Goal: Transaction & Acquisition: Purchase product/service

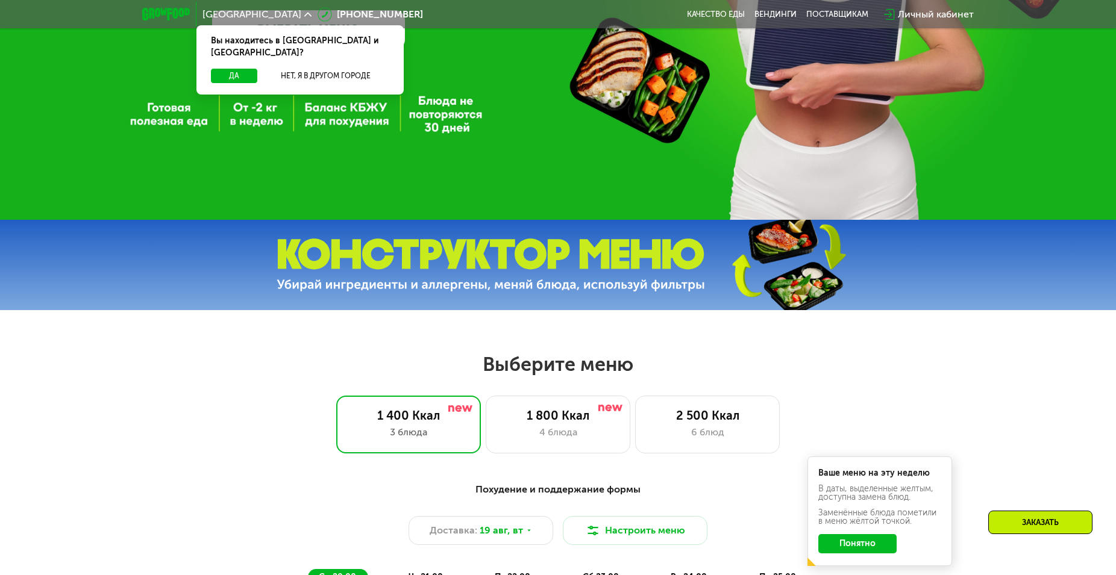
scroll to position [492, 0]
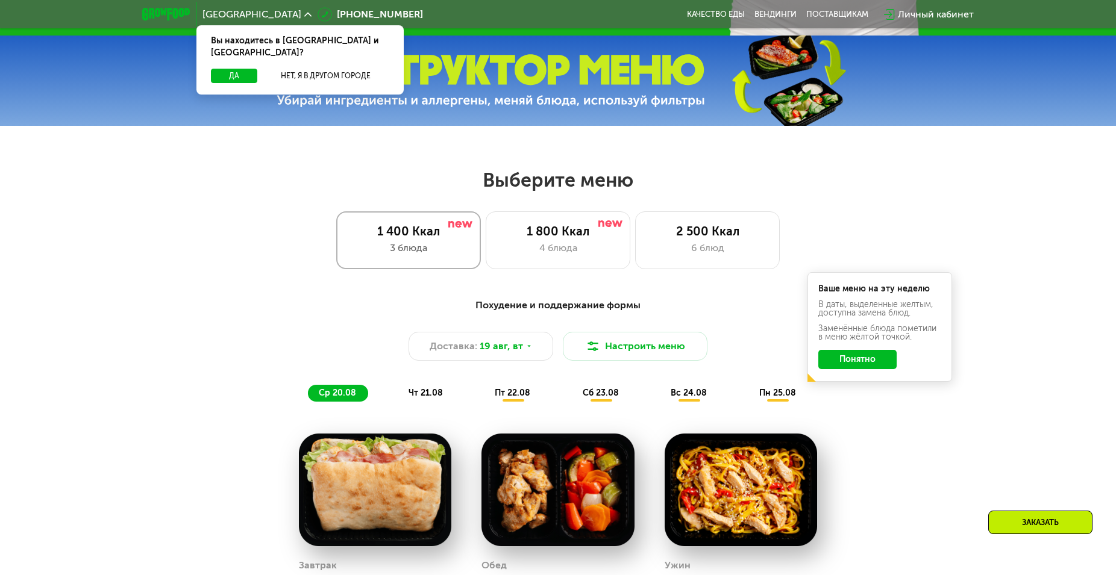
click at [405, 239] on div "1 400 Ккал" at bounding box center [408, 231] width 119 height 14
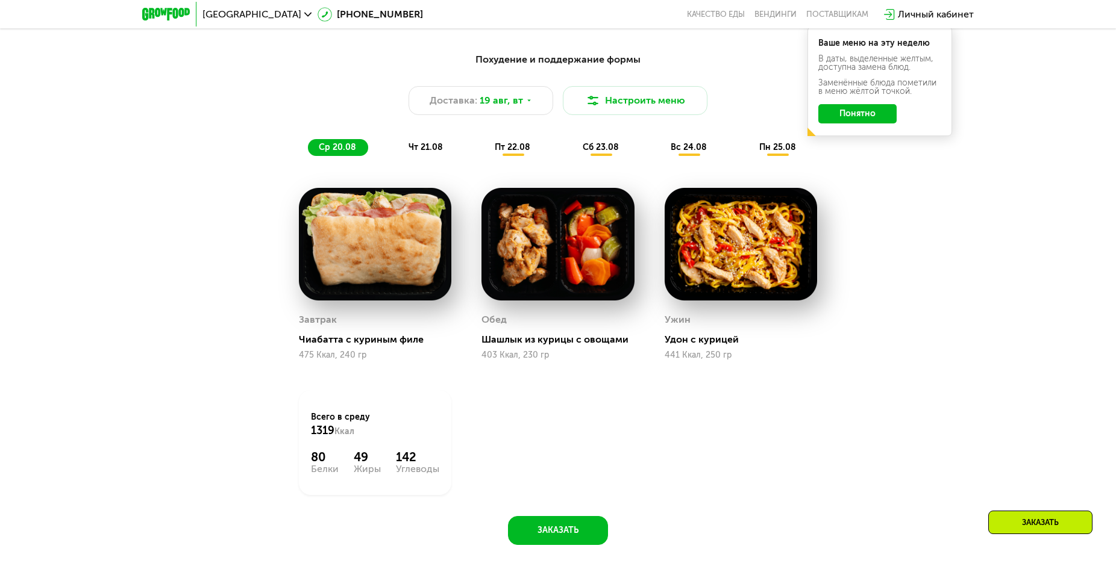
scroll to position [615, 0]
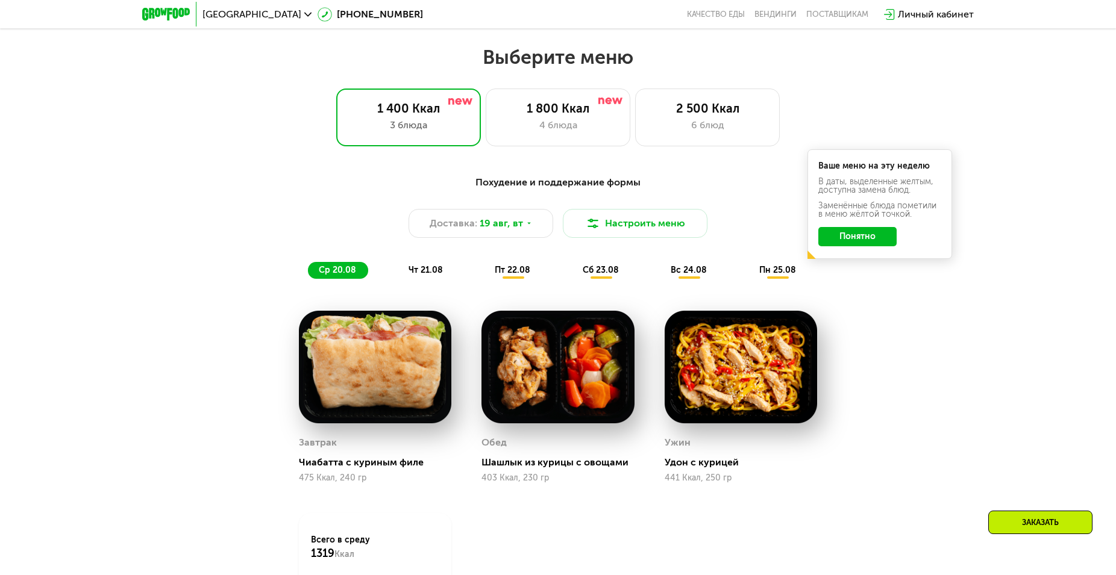
click at [423, 275] on span "чт 21.08" at bounding box center [426, 270] width 34 height 10
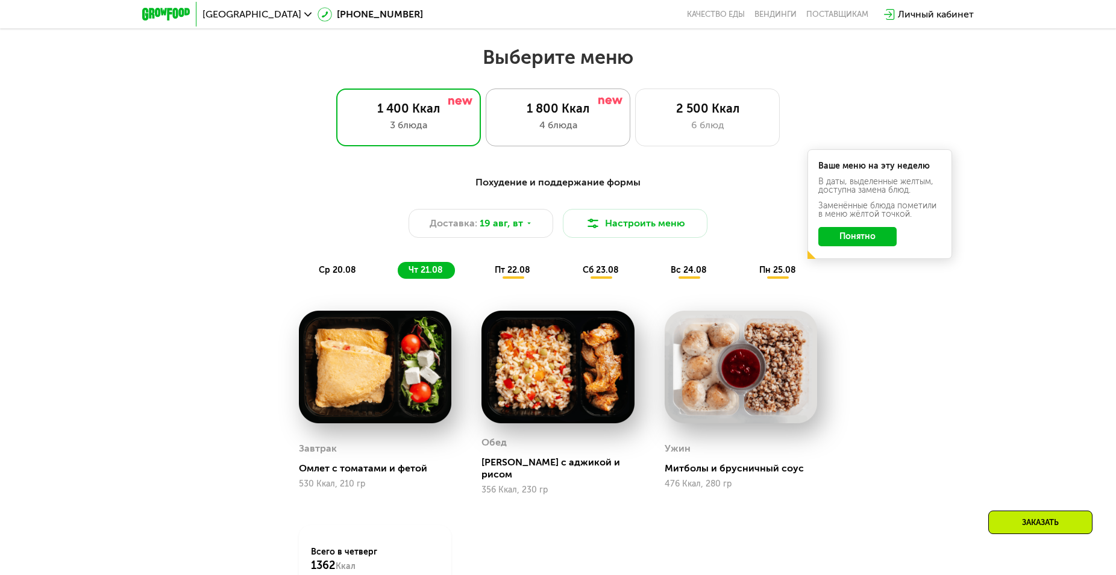
click at [554, 114] on div "1 800 Ккал" at bounding box center [557, 108] width 119 height 14
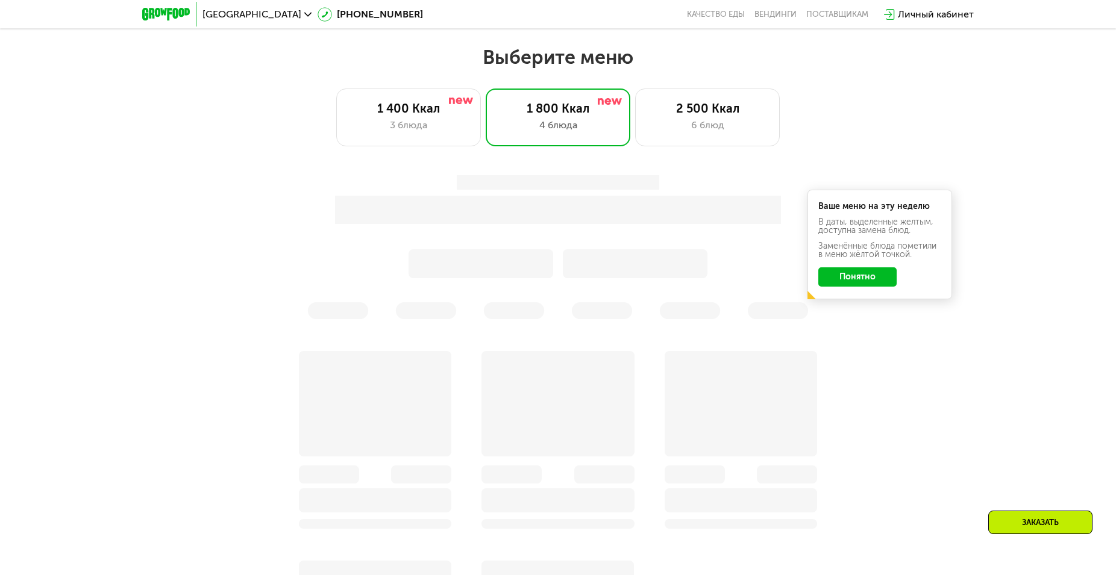
click at [863, 279] on div "Ваше меню на эту неделю В даты, выделенные желтым, доступна замена блюд. Заменё…" at bounding box center [558, 247] width 728 height 158
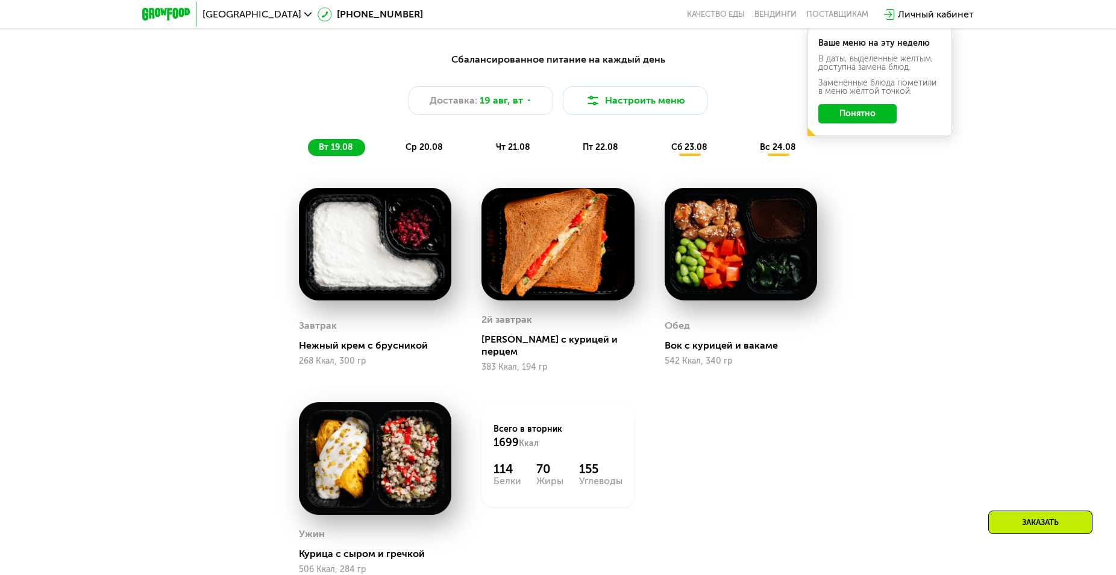
scroll to position [553, 0]
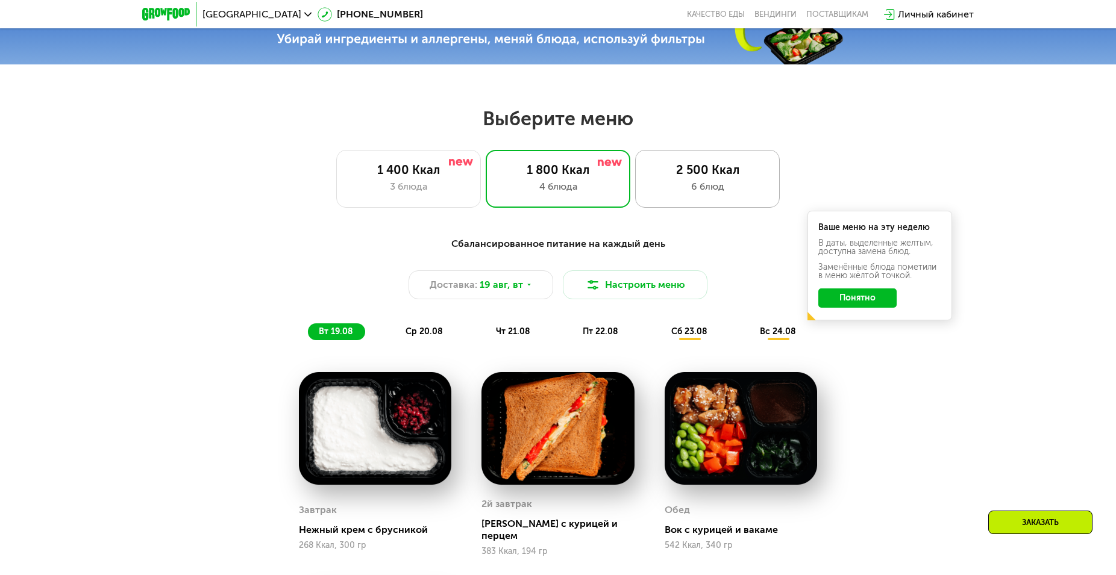
click at [671, 202] on div "2 500 Ккал 6 блюд" at bounding box center [707, 179] width 145 height 58
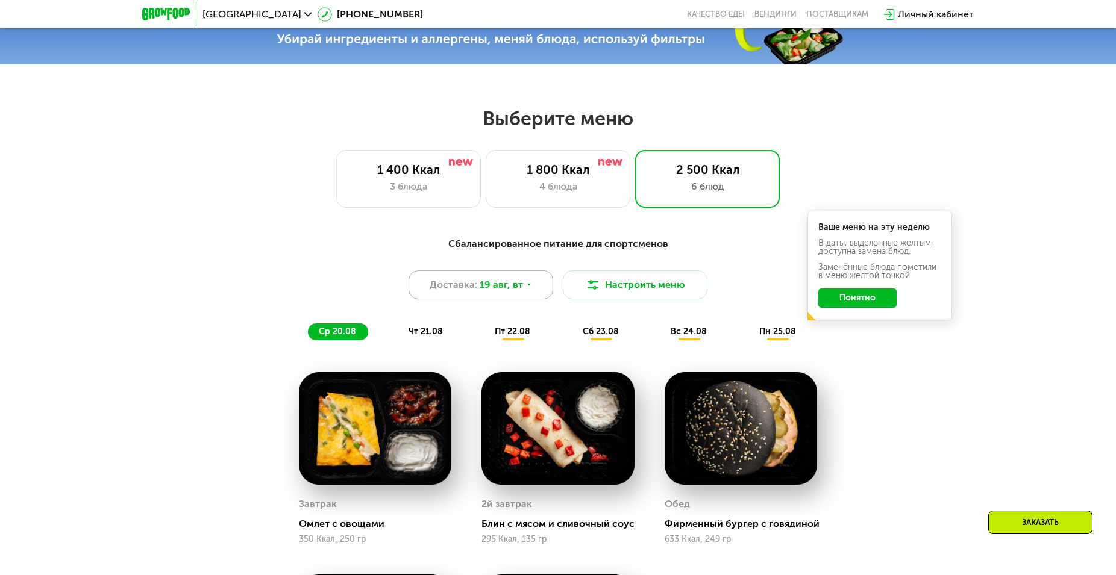
click at [510, 289] on span "19 авг, вт" at bounding box center [501, 285] width 43 height 14
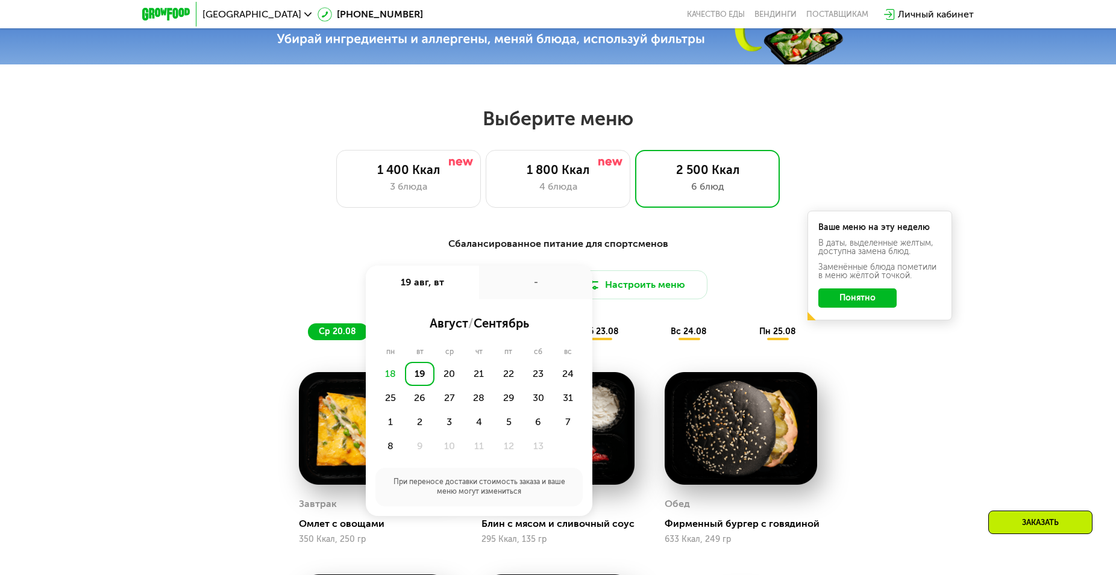
click at [678, 252] on div "Сбалансированное питание для спортсменов" at bounding box center [557, 244] width 713 height 15
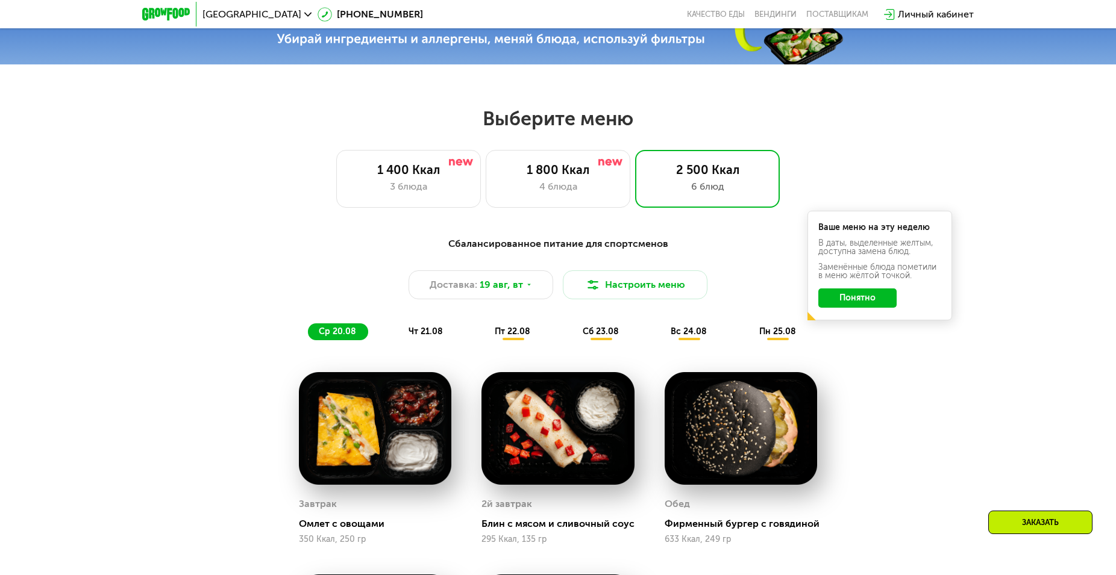
scroll to position [676, 0]
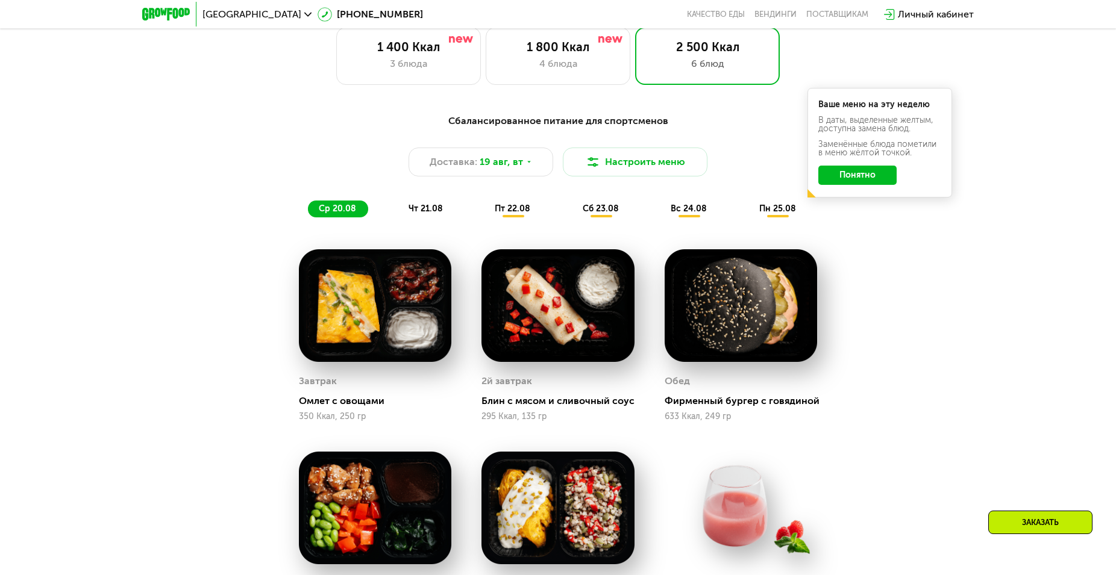
click at [421, 214] on span "чт 21.08" at bounding box center [426, 209] width 34 height 10
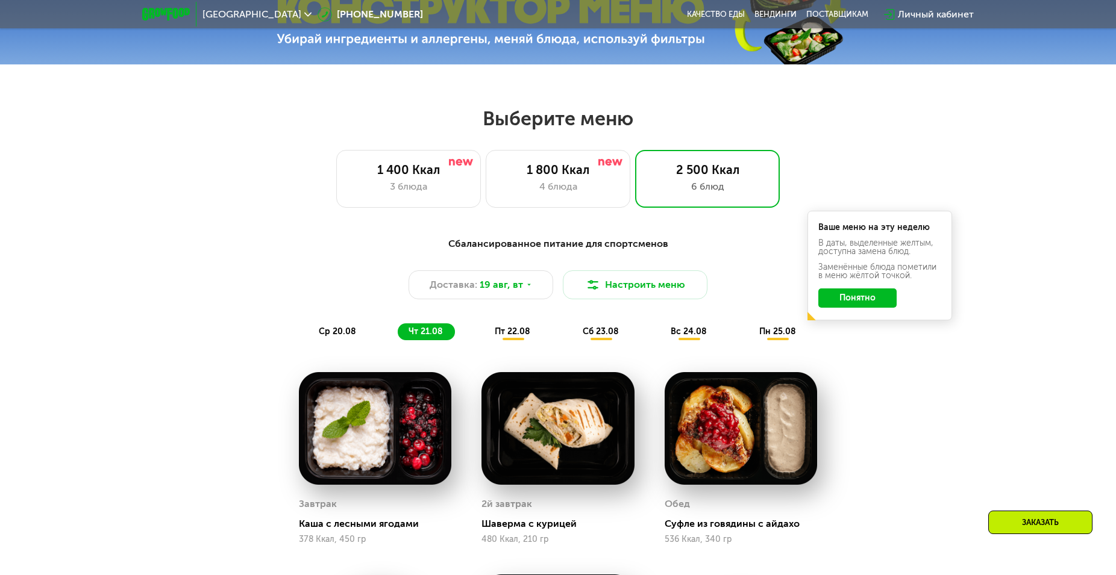
scroll to position [492, 0]
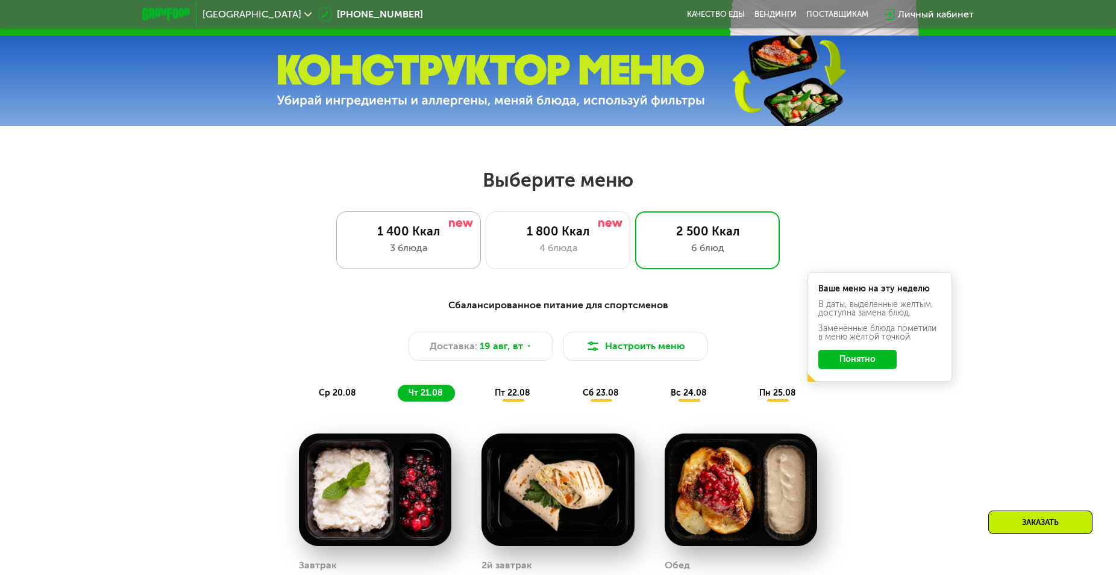
click at [410, 239] on div "1 400 Ккал" at bounding box center [408, 231] width 119 height 14
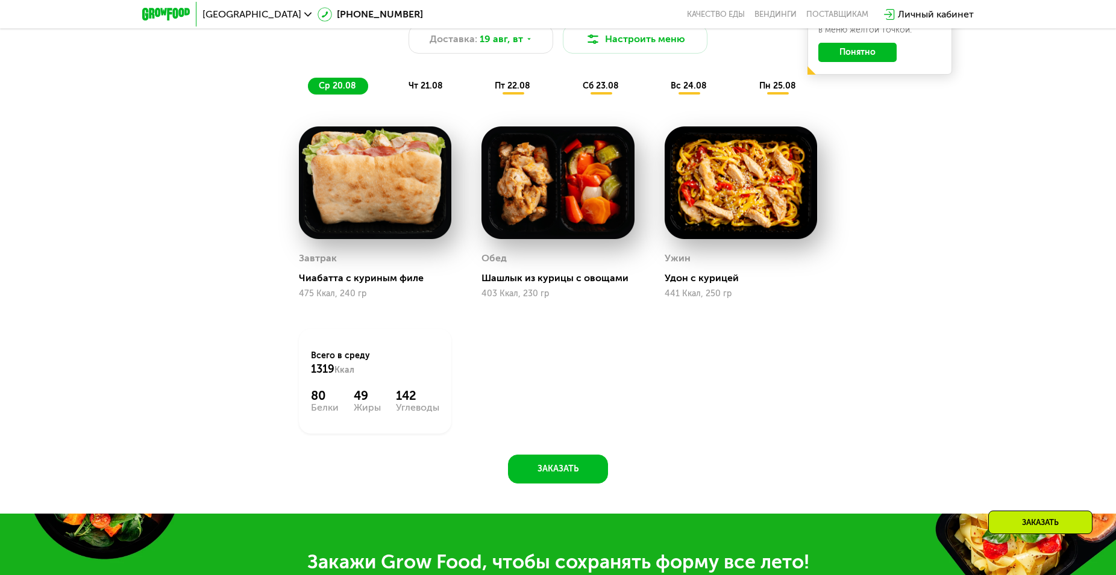
scroll to position [676, 0]
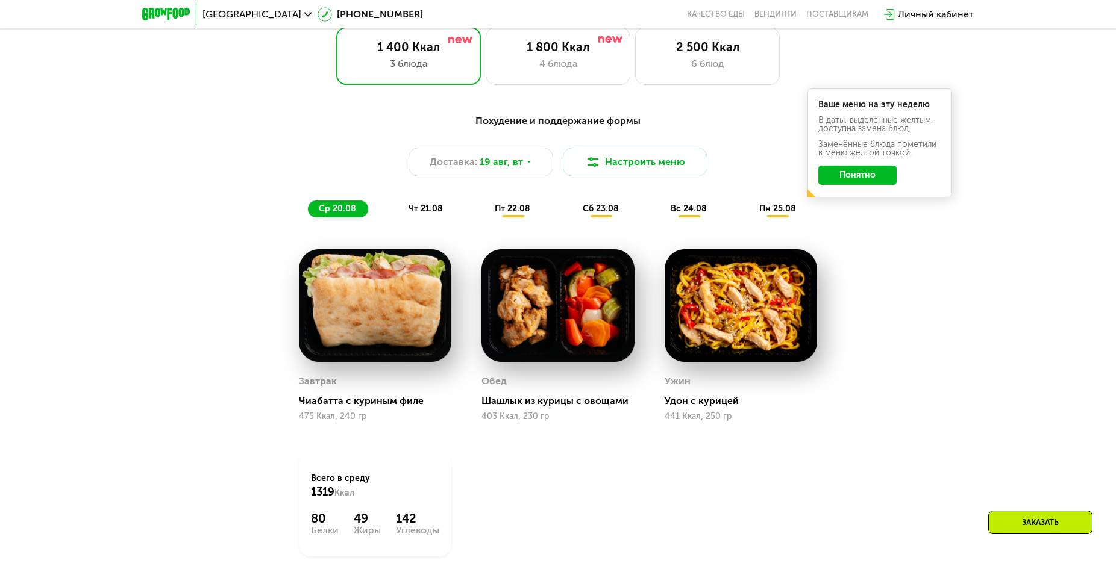
click at [419, 212] on span "чт 21.08" at bounding box center [426, 209] width 34 height 10
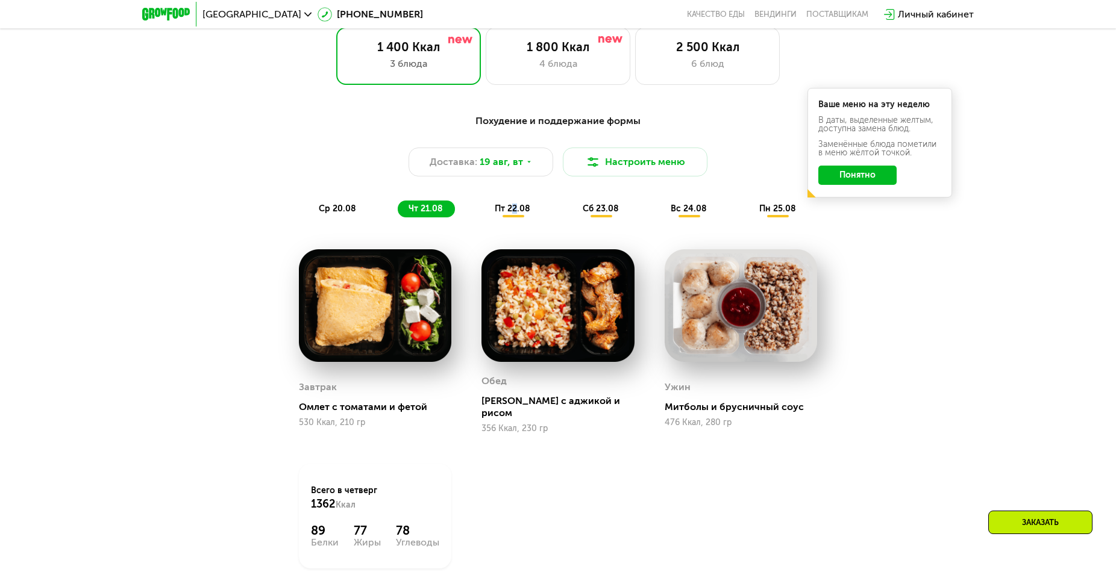
click at [515, 214] on span "пт 22.08" at bounding box center [513, 209] width 36 height 10
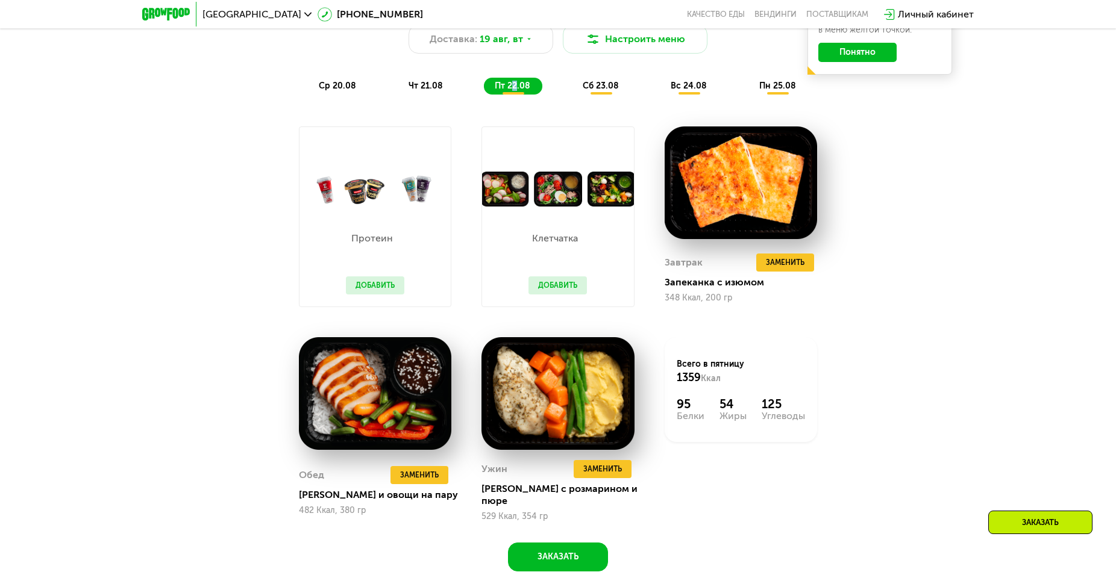
scroll to position [553, 0]
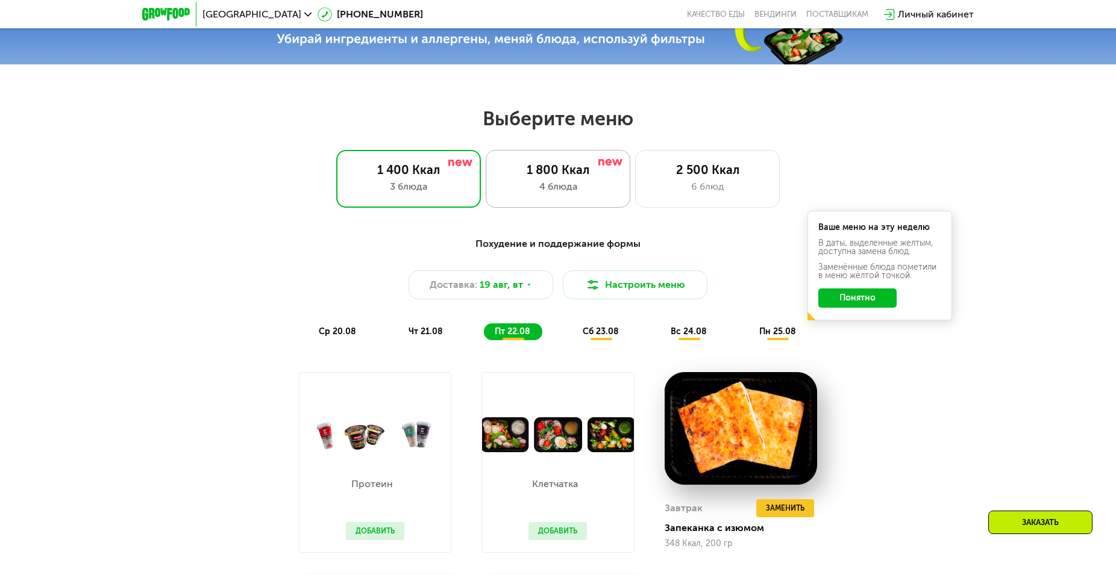
click at [635, 184] on div "1 800 Ккал 4 блюда" at bounding box center [707, 179] width 145 height 58
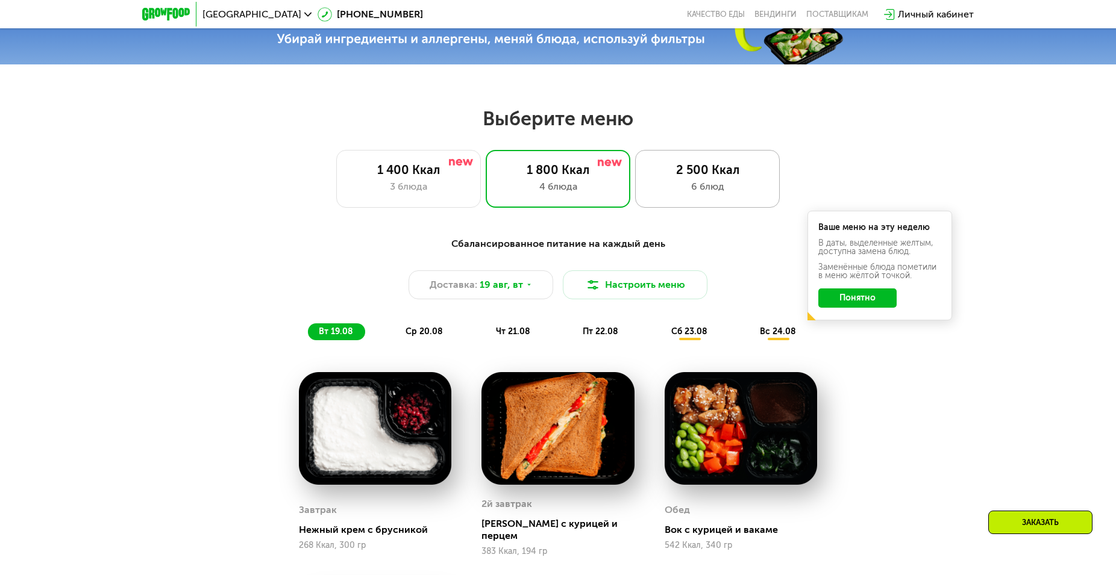
click at [708, 190] on div "6 блюд" at bounding box center [707, 187] width 119 height 14
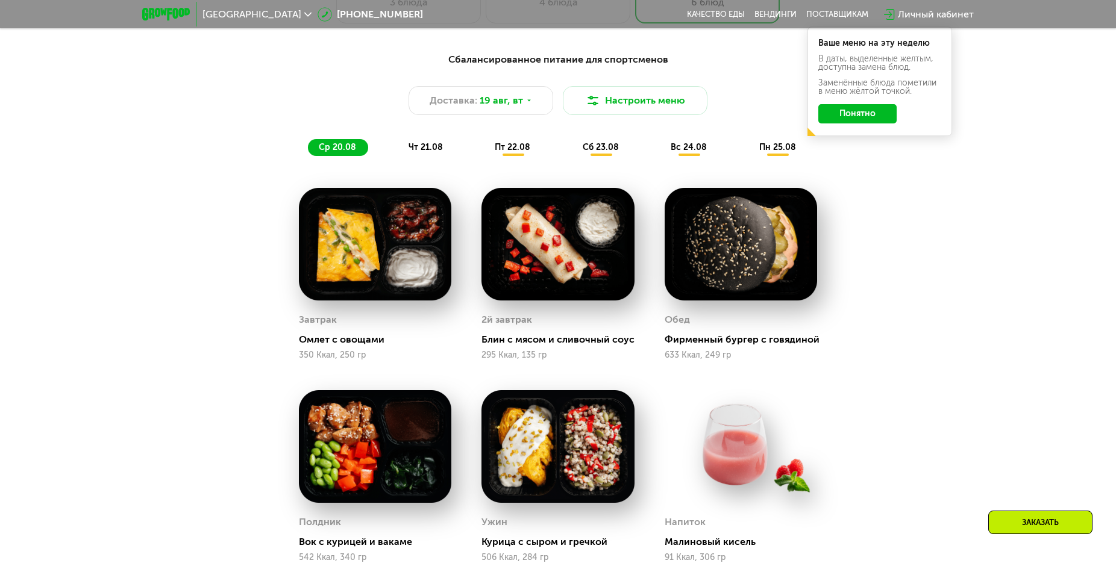
scroll to position [492, 0]
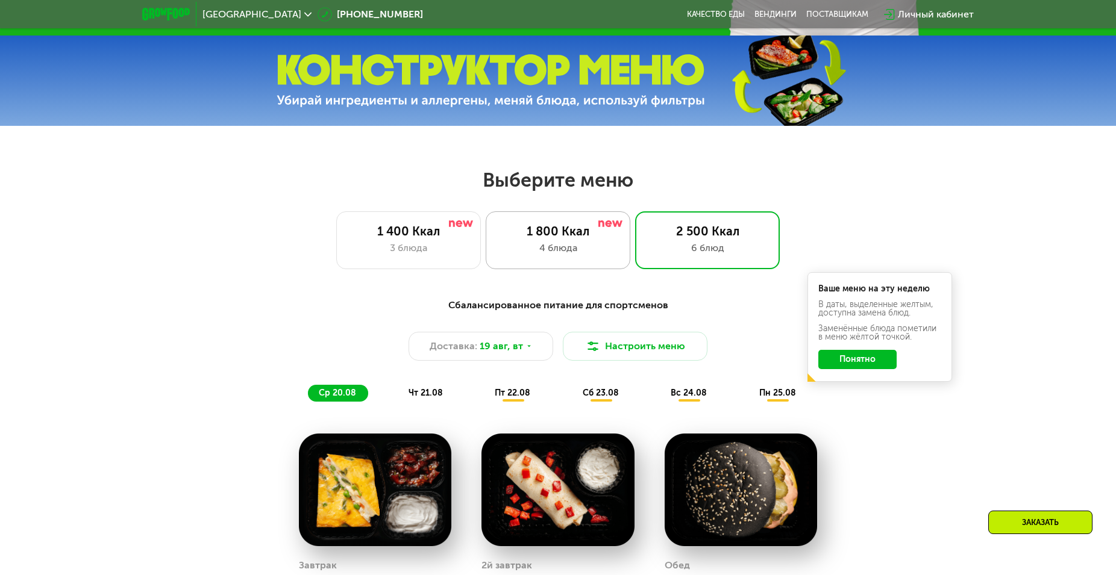
click at [557, 246] on div "4 блюда" at bounding box center [557, 248] width 119 height 14
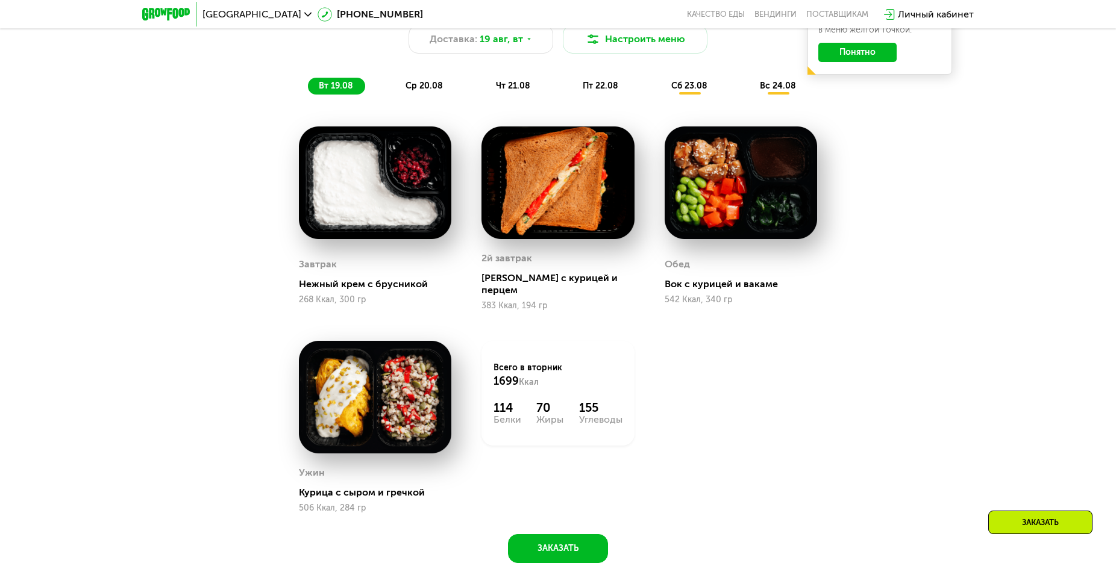
scroll to position [553, 0]
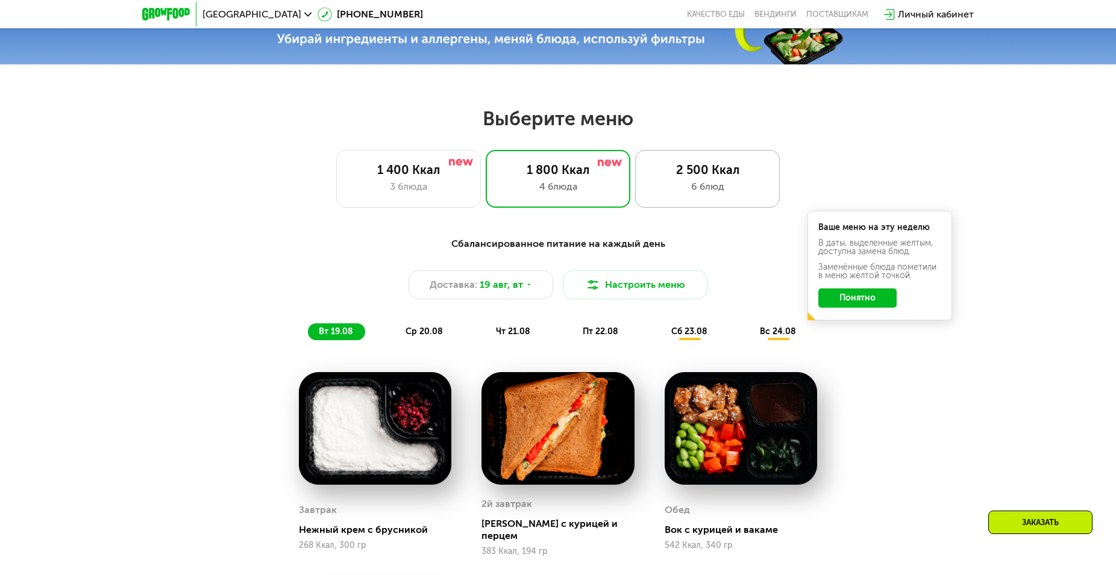
click at [698, 177] on div "2 500 Ккал" at bounding box center [707, 170] width 119 height 14
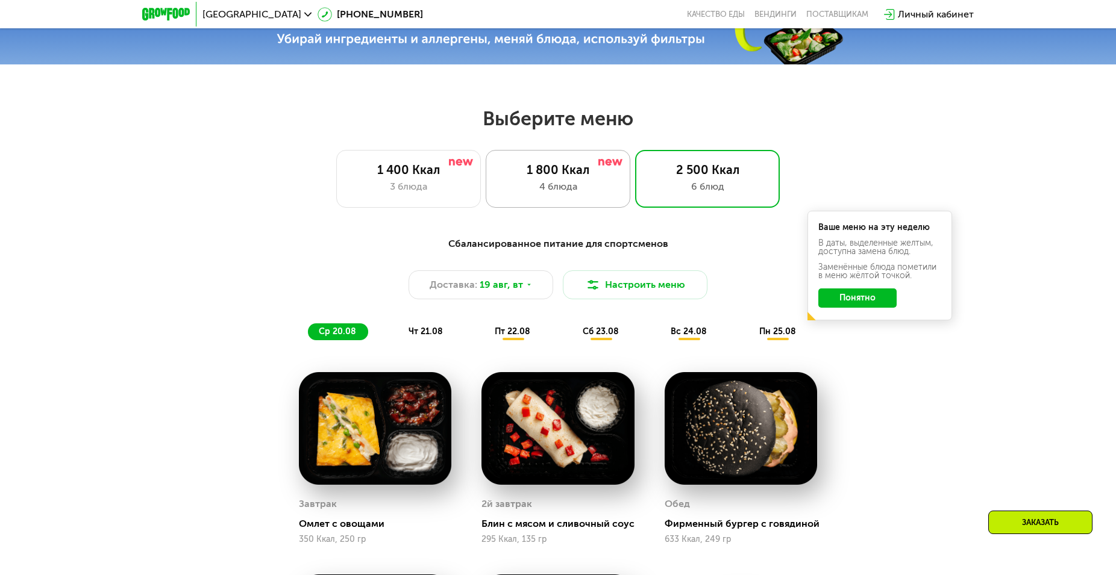
click at [533, 186] on div "4 блюда" at bounding box center [557, 187] width 119 height 14
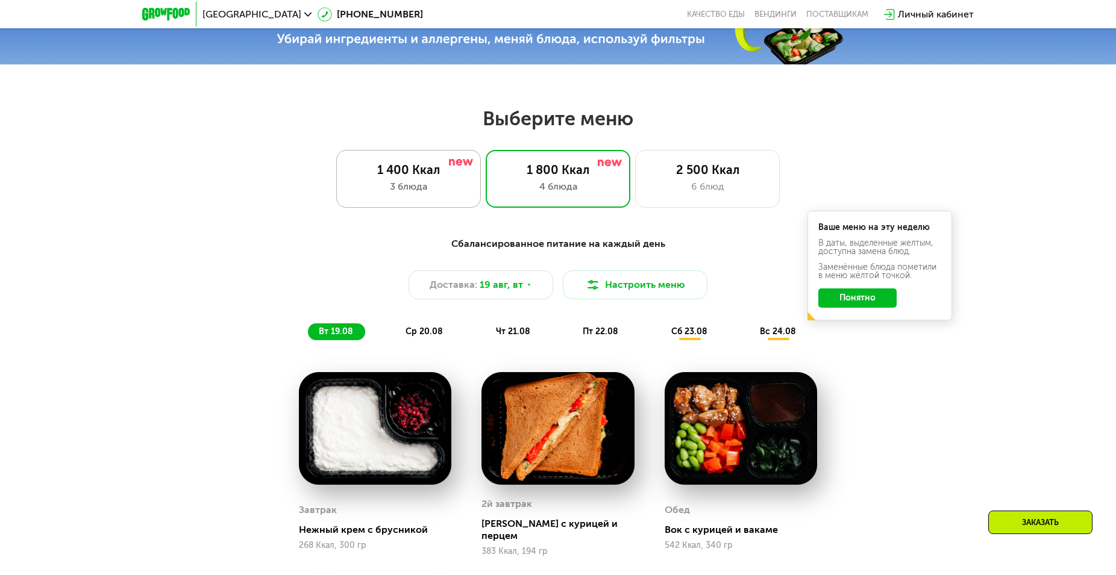
click at [392, 176] on div "1 400 Ккал" at bounding box center [408, 170] width 119 height 14
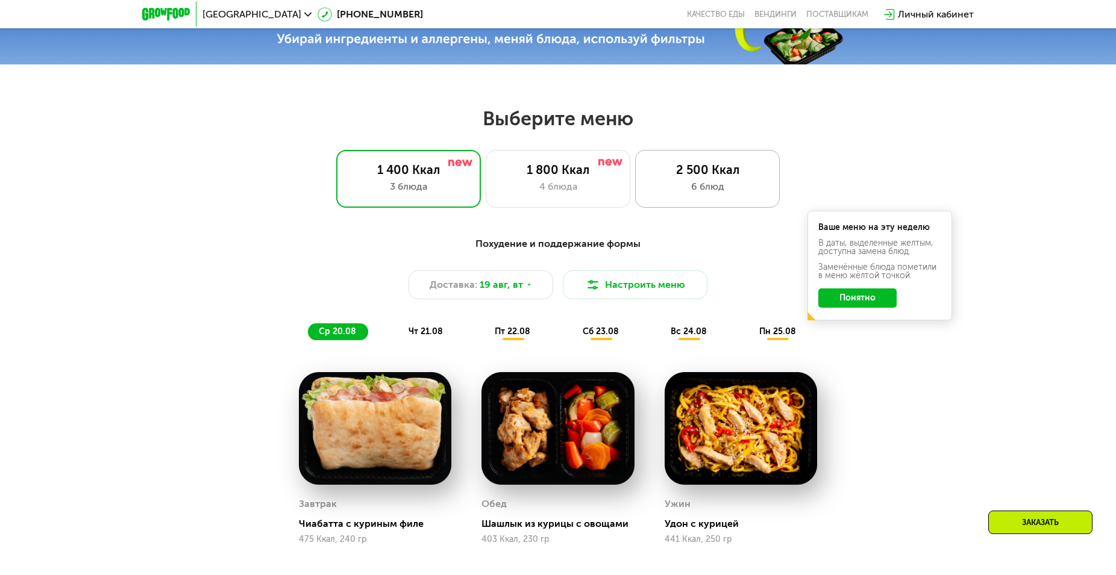
click at [681, 186] on div "6 блюд" at bounding box center [707, 187] width 119 height 14
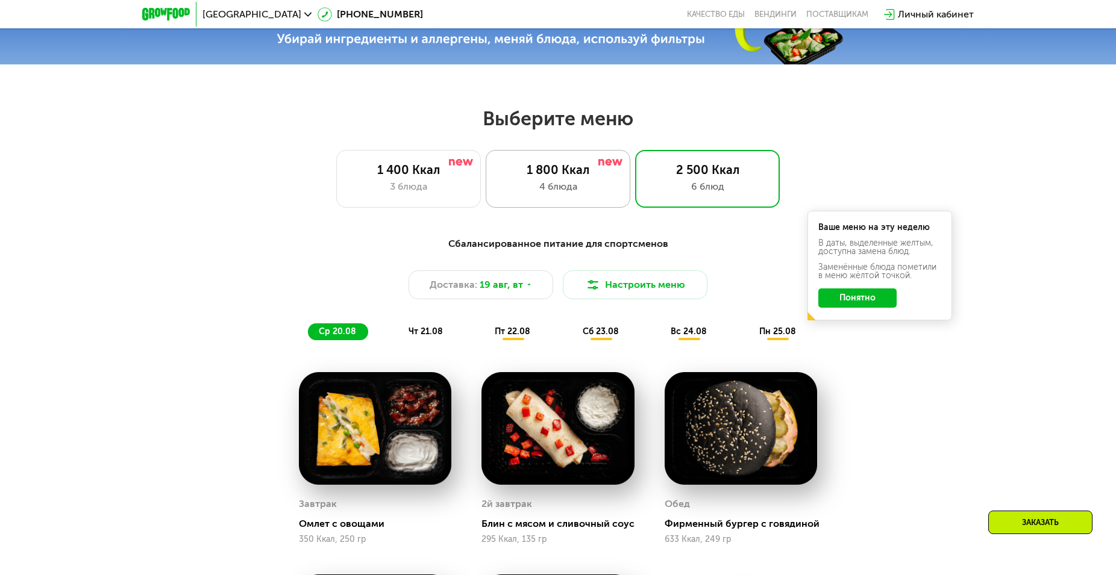
click at [556, 187] on div "4 блюда" at bounding box center [557, 187] width 119 height 14
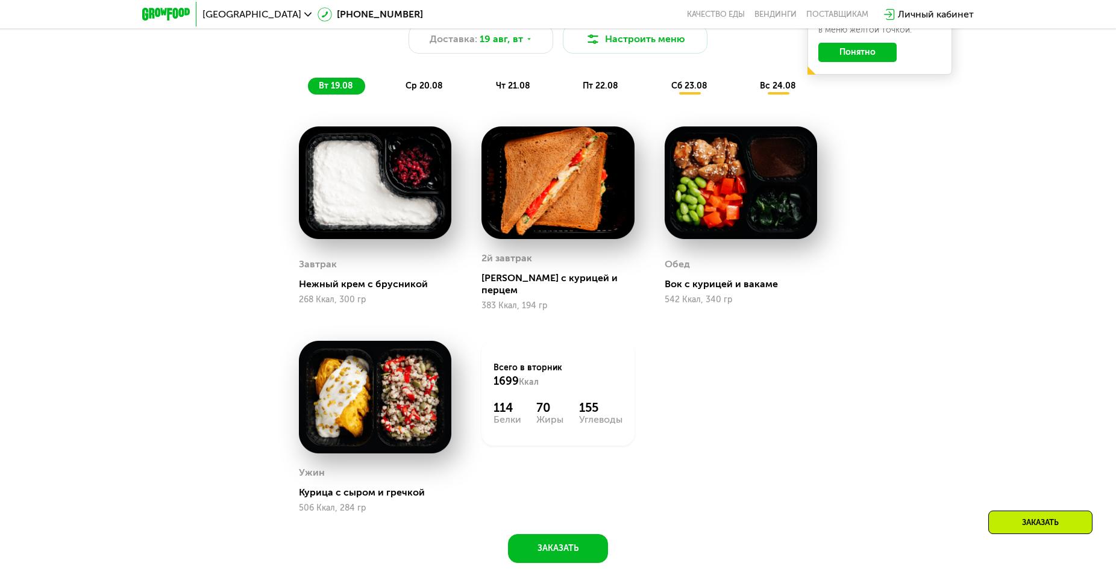
scroll to position [615, 0]
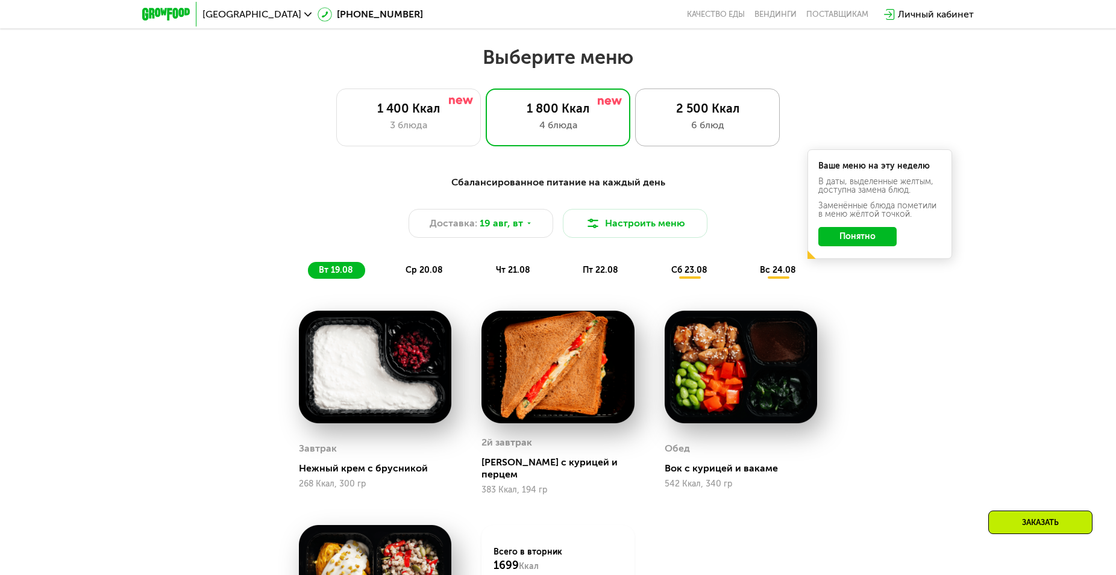
click at [692, 128] on div "6 блюд" at bounding box center [707, 125] width 119 height 14
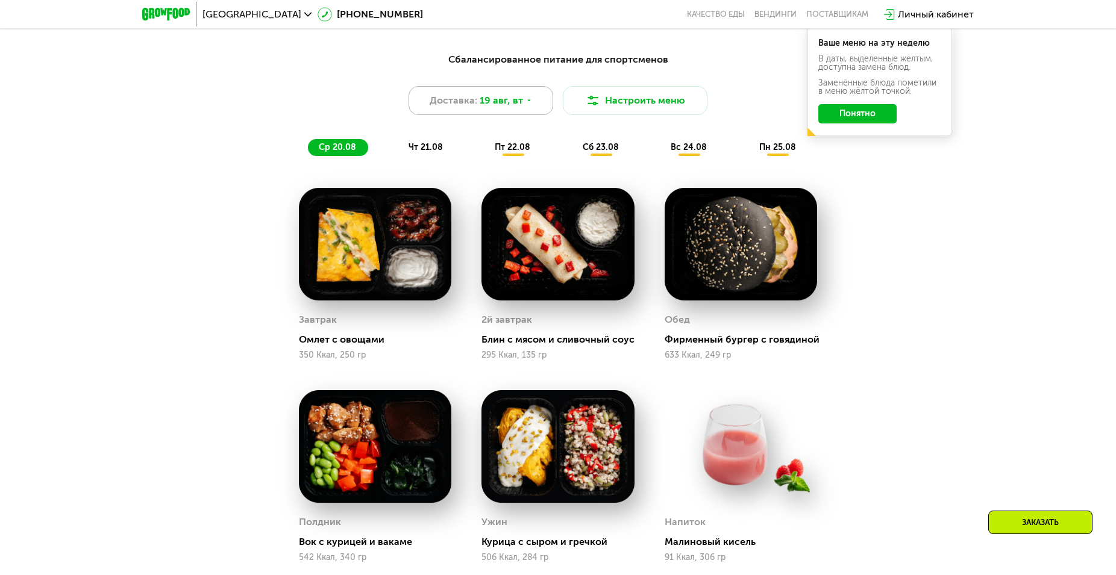
scroll to position [553, 0]
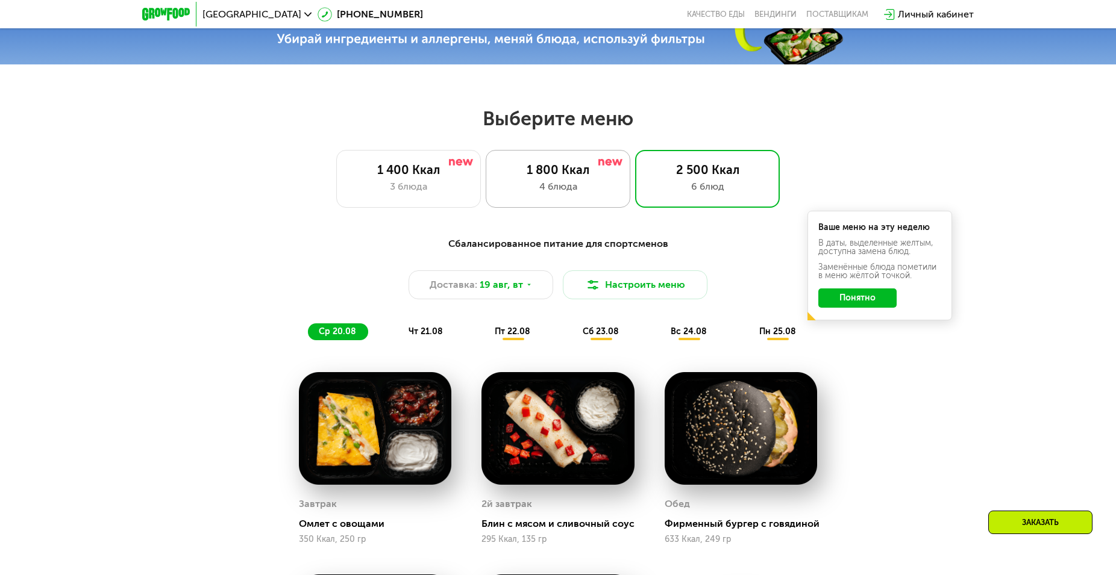
click at [571, 193] on div "4 блюда" at bounding box center [557, 187] width 119 height 14
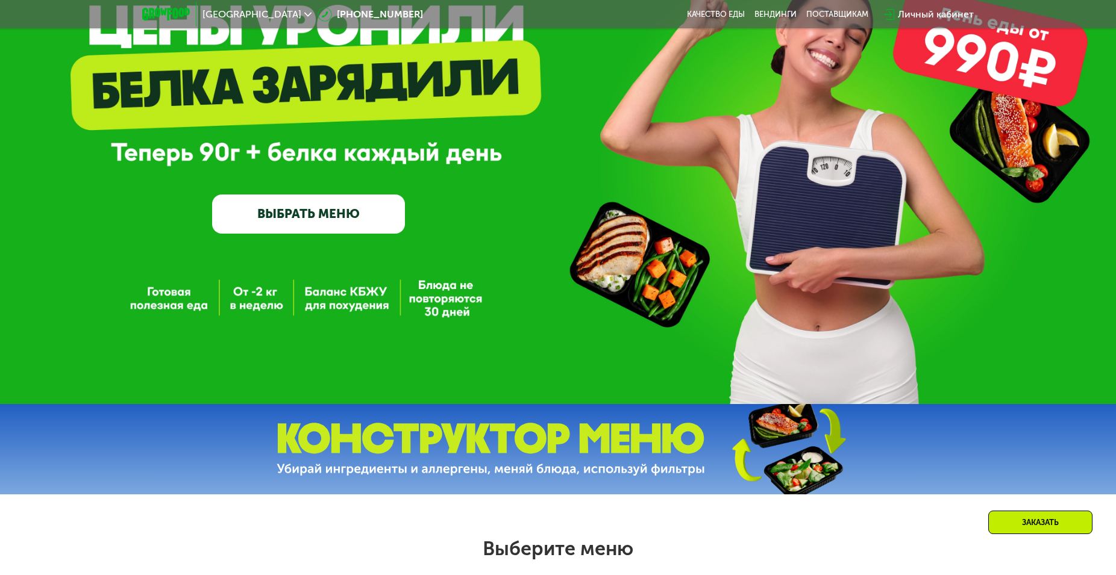
scroll to position [430, 0]
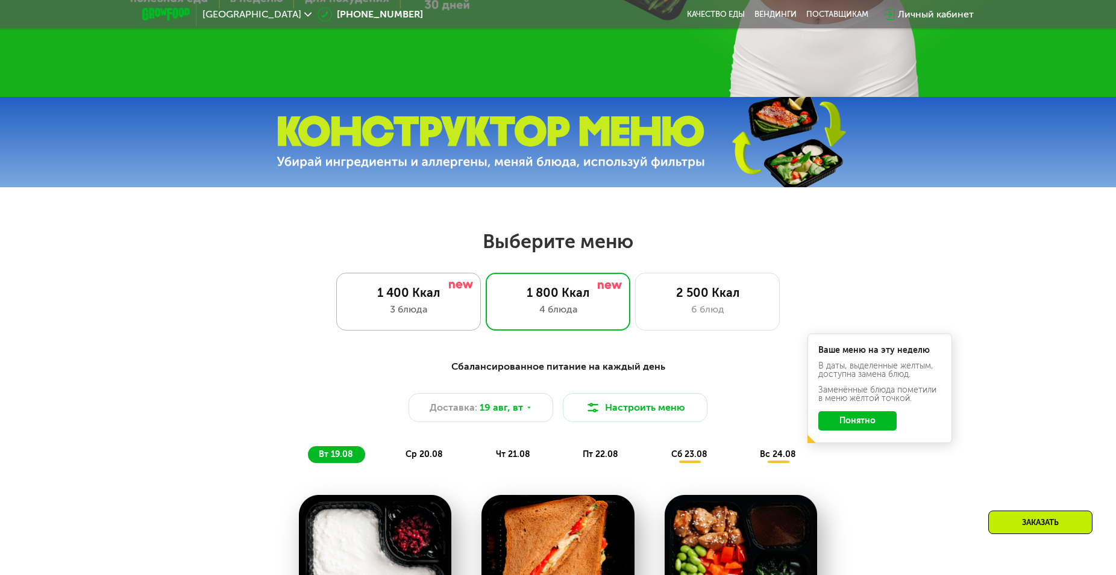
click at [419, 299] on div "1 400 Ккал" at bounding box center [408, 293] width 119 height 14
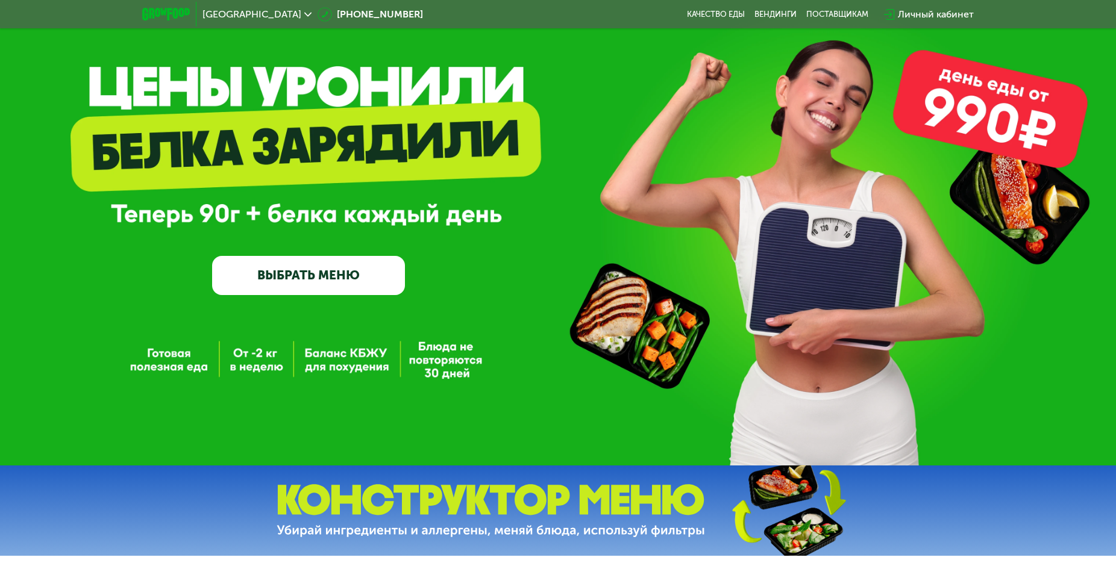
scroll to position [0, 0]
